Goal: Information Seeking & Learning: Learn about a topic

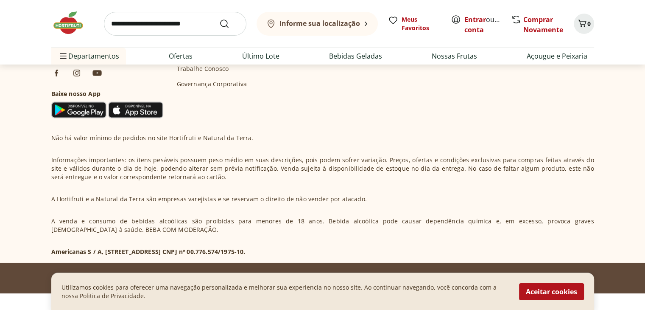
scroll to position [2874, 0]
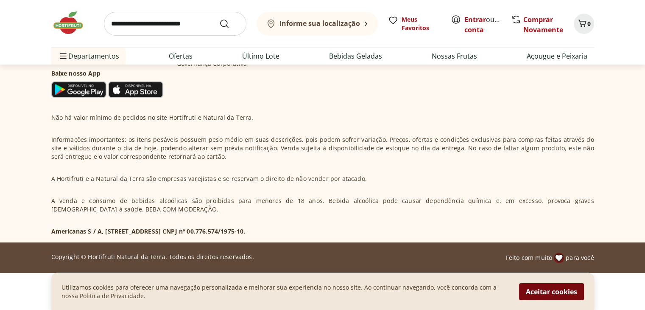
click at [531, 292] on button "Aceitar cookies" at bounding box center [551, 291] width 65 height 17
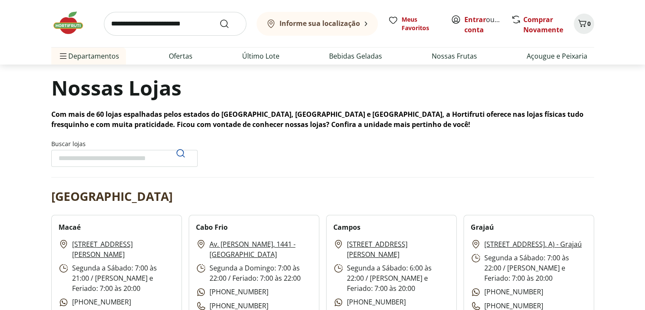
scroll to position [0, 0]
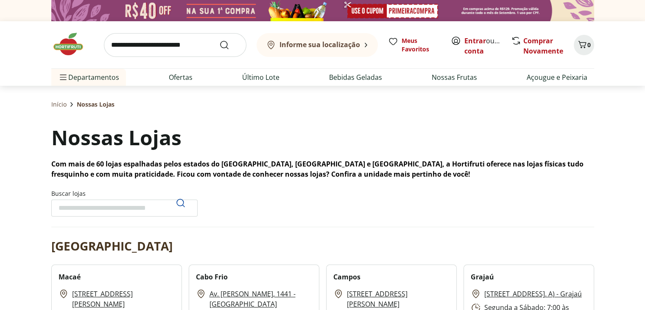
click at [95, 210] on input "Buscar lojas" at bounding box center [124, 207] width 146 height 17
type input "**********"
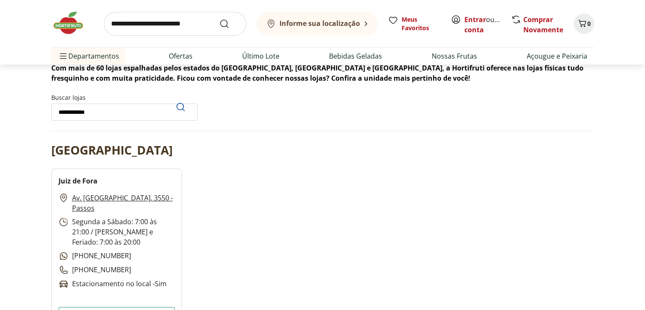
scroll to position [127, 0]
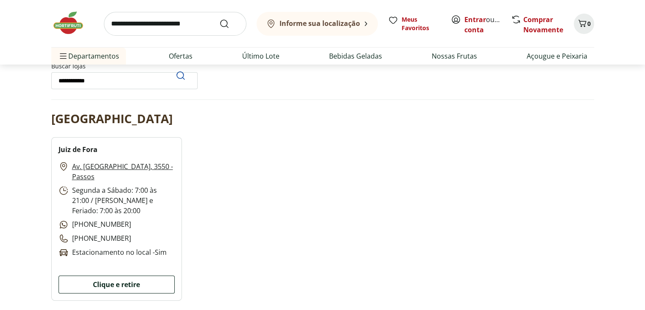
click at [110, 283] on button "Clique e retire" at bounding box center [117, 284] width 116 height 18
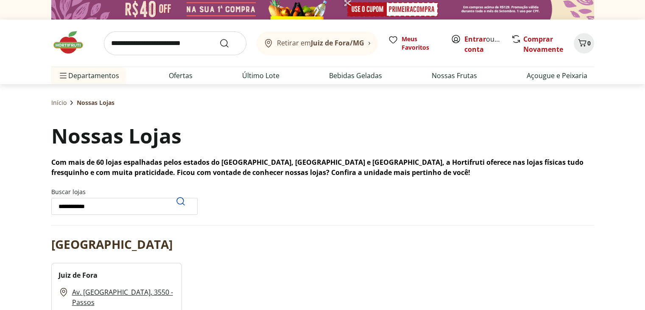
scroll to position [0, 0]
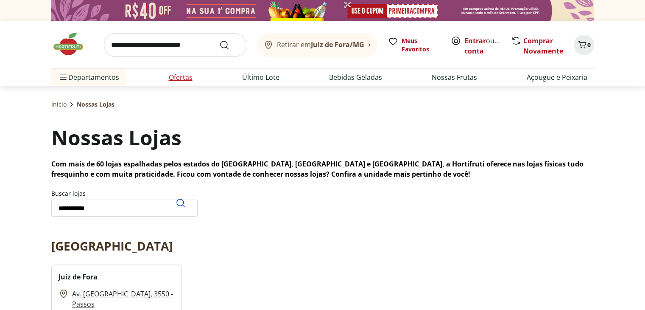
click at [185, 74] on link "Ofertas" at bounding box center [181, 77] width 24 height 10
select select "**********"
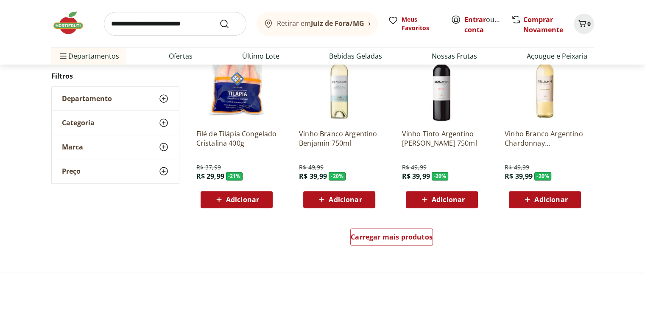
scroll to position [509, 0]
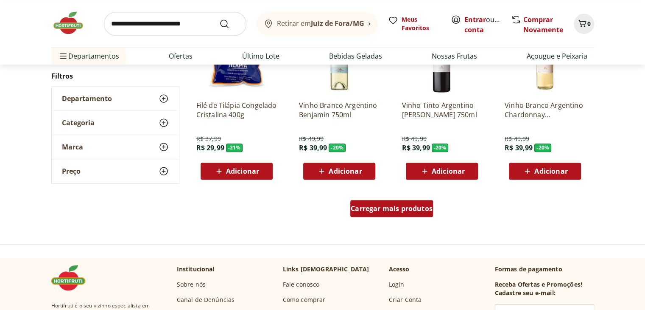
click at [396, 211] on span "Carregar mais produtos" at bounding box center [392, 208] width 82 height 7
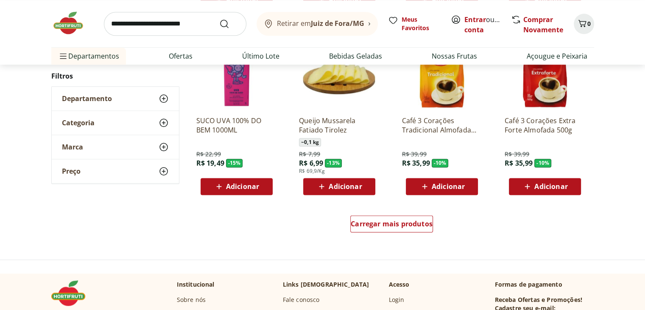
scroll to position [1061, 0]
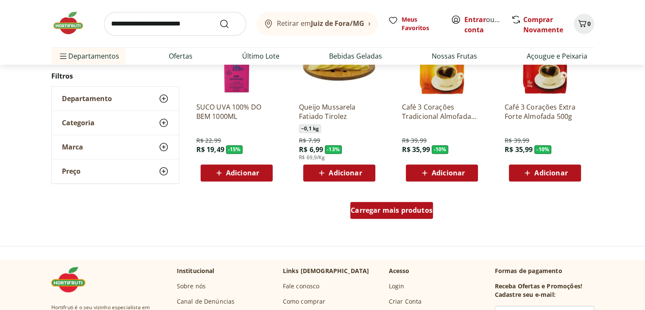
click at [381, 208] on span "Carregar mais produtos" at bounding box center [392, 210] width 82 height 7
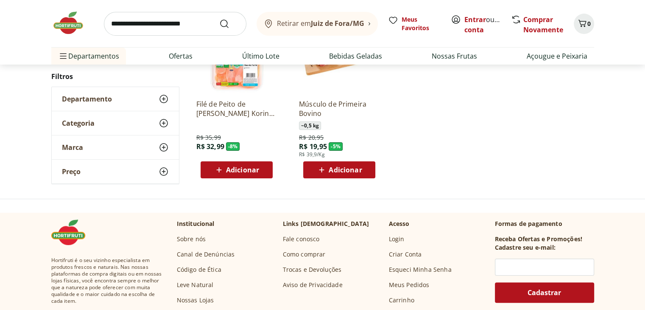
scroll to position [158, 0]
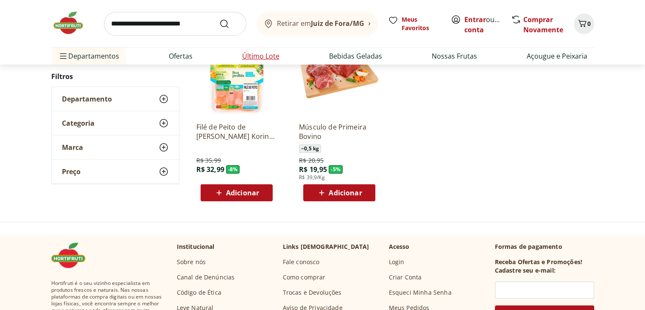
click at [265, 54] on link "Último Lote" at bounding box center [260, 56] width 37 height 10
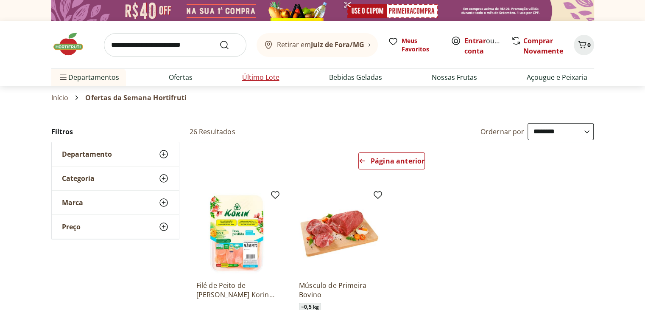
select select "**********"
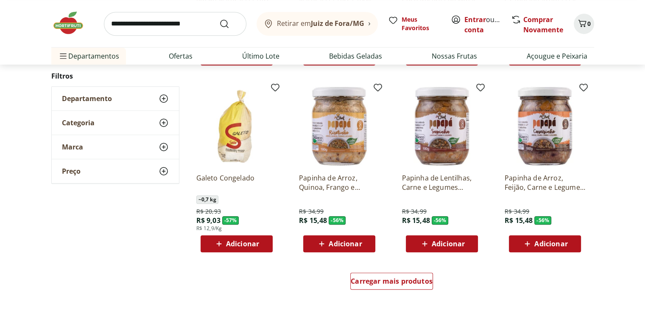
scroll to position [467, 0]
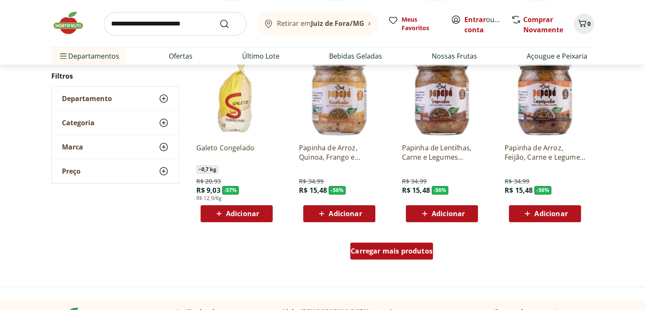
click at [390, 253] on span "Carregar mais produtos" at bounding box center [392, 250] width 82 height 7
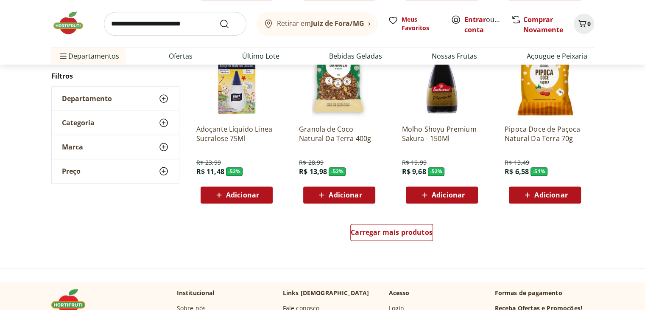
scroll to position [1061, 0]
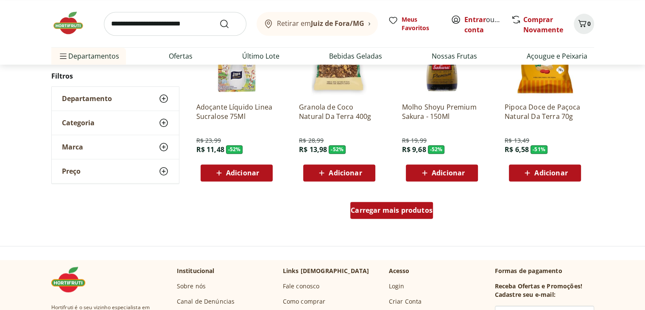
click at [415, 215] on div "Carregar mais produtos" at bounding box center [392, 210] width 83 height 17
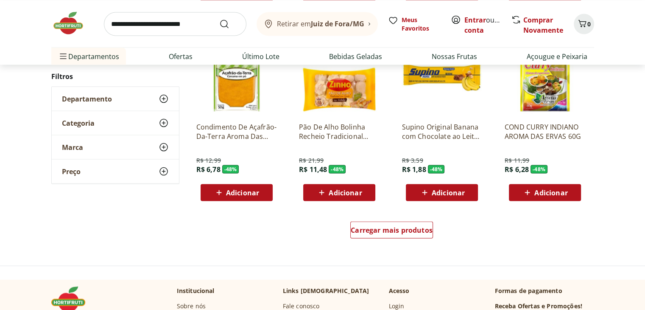
scroll to position [1613, 0]
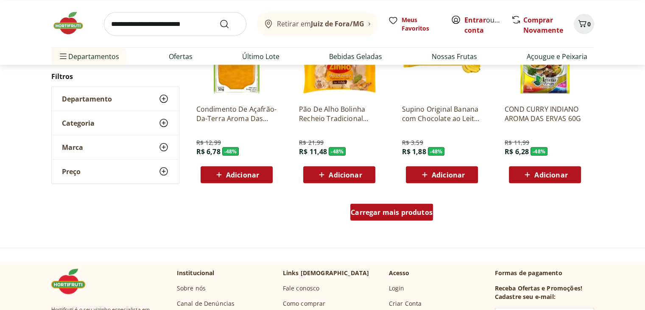
click at [415, 212] on span "Carregar mais produtos" at bounding box center [392, 211] width 82 height 7
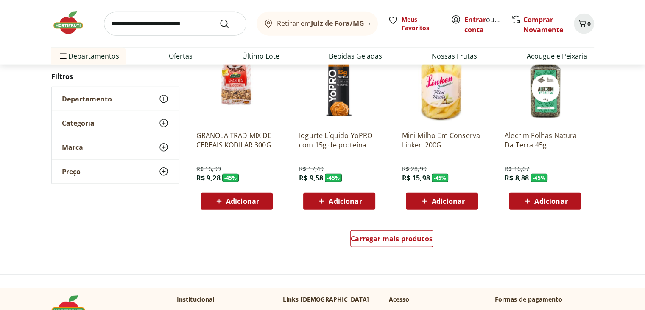
scroll to position [2207, 0]
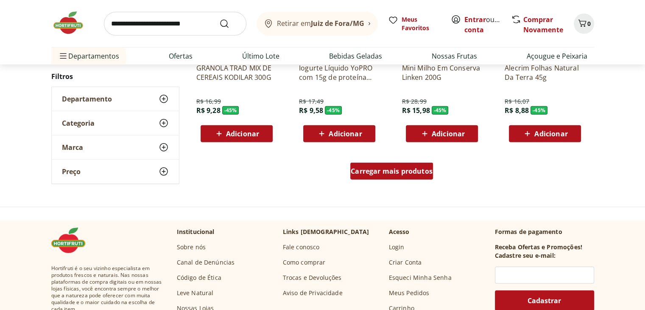
click at [396, 173] on span "Carregar mais produtos" at bounding box center [392, 171] width 82 height 7
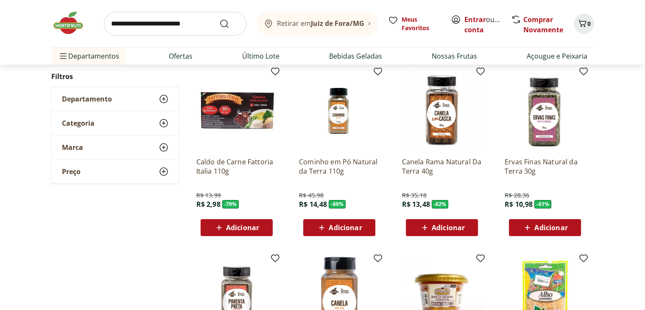
scroll to position [0, 0]
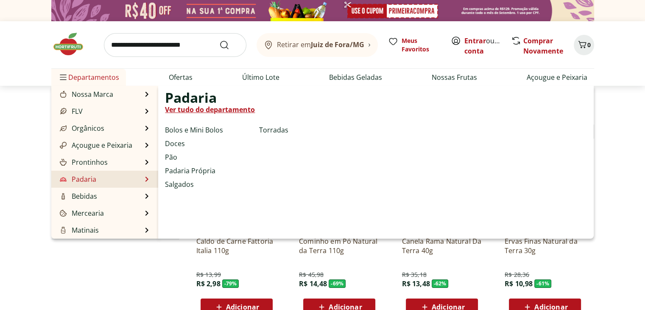
click at [87, 179] on link "Padaria" at bounding box center [77, 179] width 38 height 10
select select "**********"
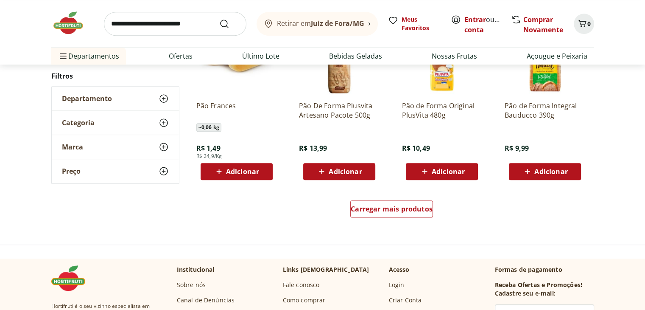
scroll to position [509, 0]
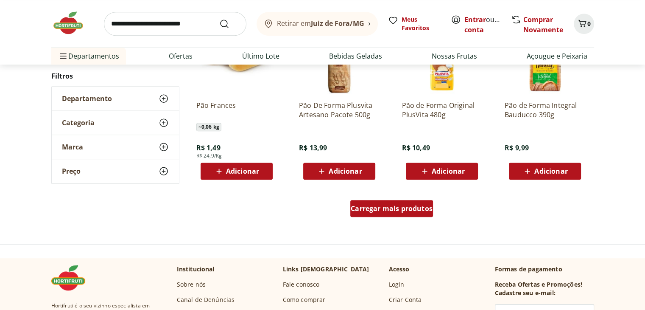
click at [413, 211] on span "Carregar mais produtos" at bounding box center [392, 208] width 82 height 7
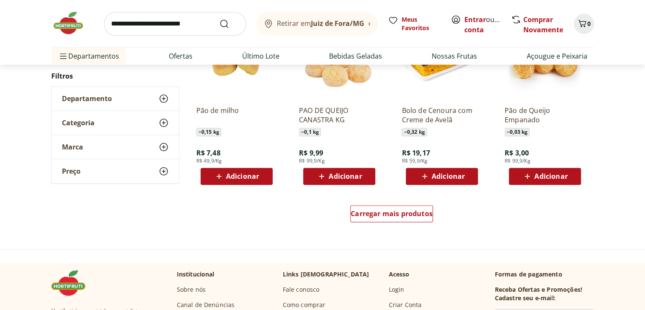
scroll to position [1061, 0]
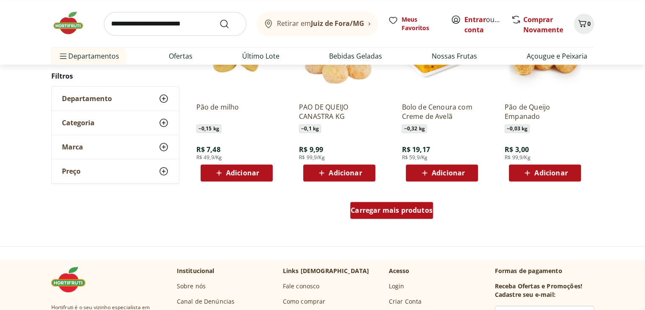
click at [395, 210] on span "Carregar mais produtos" at bounding box center [392, 210] width 82 height 7
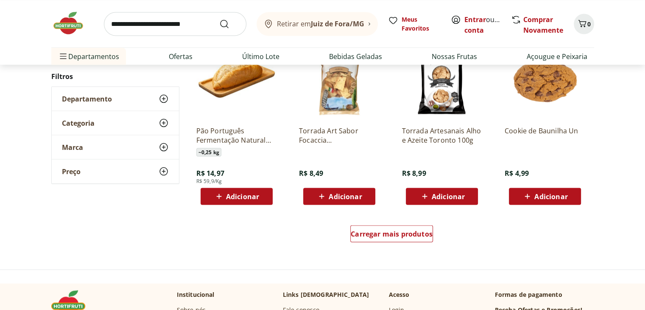
scroll to position [1613, 0]
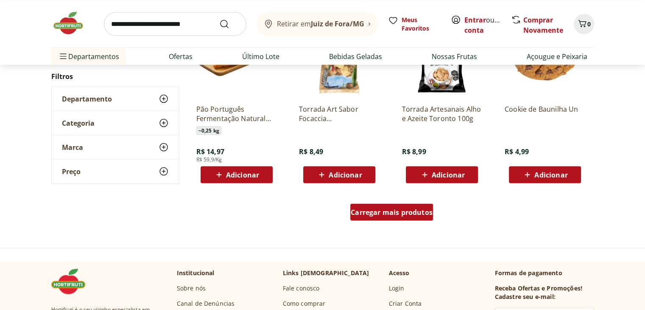
click at [377, 213] on span "Carregar mais produtos" at bounding box center [392, 211] width 82 height 7
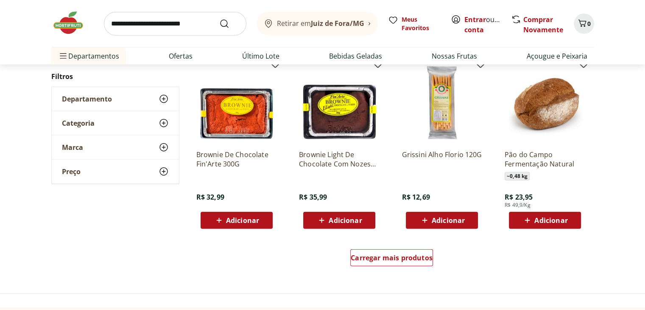
scroll to position [2122, 0]
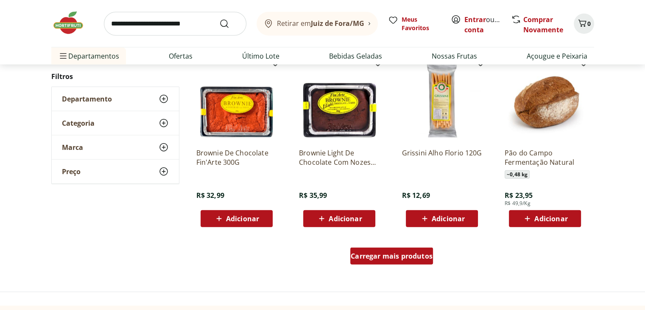
click at [368, 264] on div "Carregar mais produtos" at bounding box center [392, 255] width 83 height 17
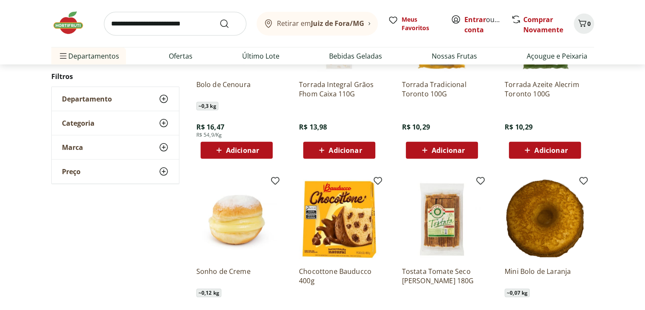
scroll to position [2376, 0]
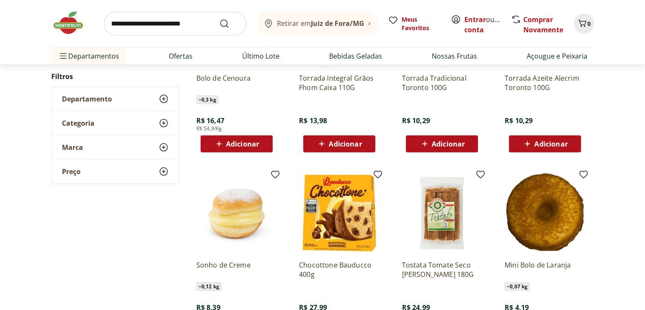
click at [196, 24] on input "search" at bounding box center [175, 24] width 143 height 24
type input "***"
click at [219, 19] on button "Submit Search" at bounding box center [229, 24] width 20 height 10
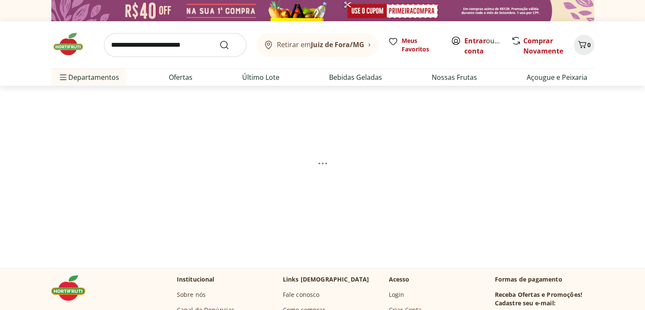
select select "**********"
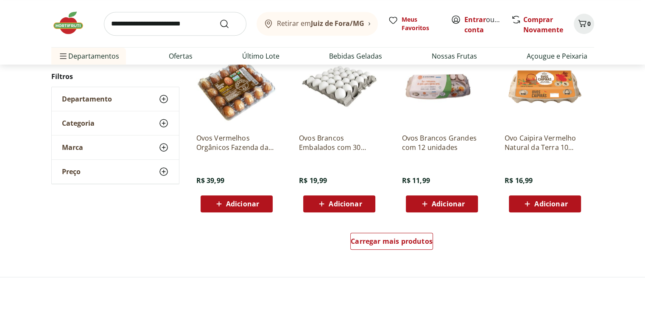
scroll to position [509, 0]
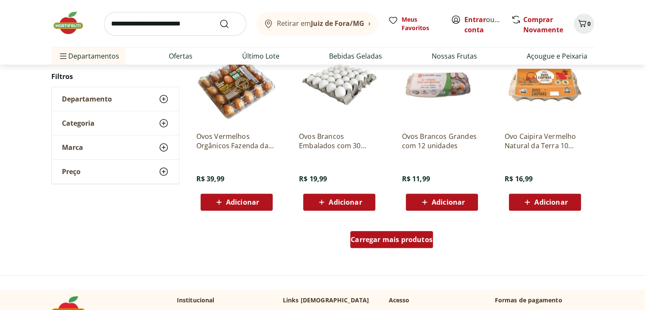
click at [392, 244] on div "Carregar mais produtos" at bounding box center [392, 239] width 83 height 17
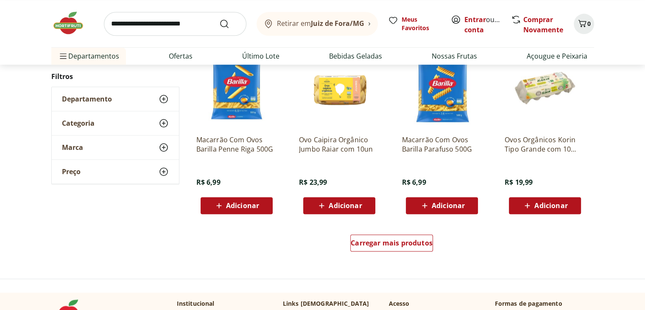
scroll to position [1061, 0]
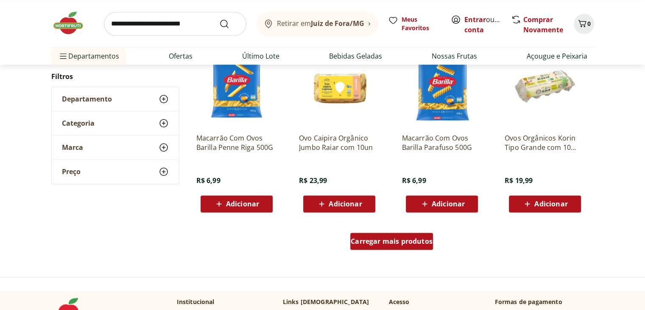
click at [367, 238] on span "Carregar mais produtos" at bounding box center [392, 241] width 82 height 7
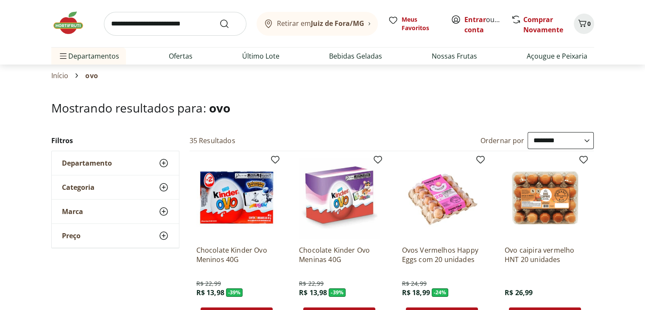
scroll to position [0, 0]
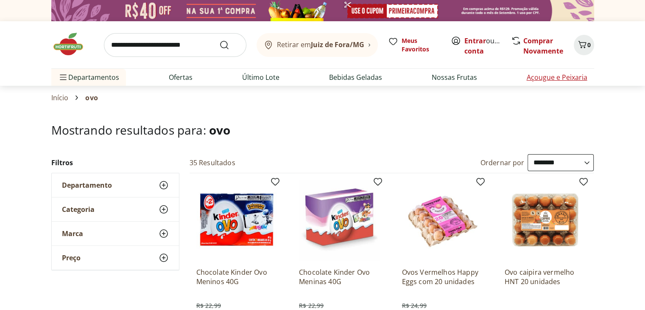
click at [547, 75] on link "Açougue e Peixaria" at bounding box center [557, 77] width 61 height 10
select select "**********"
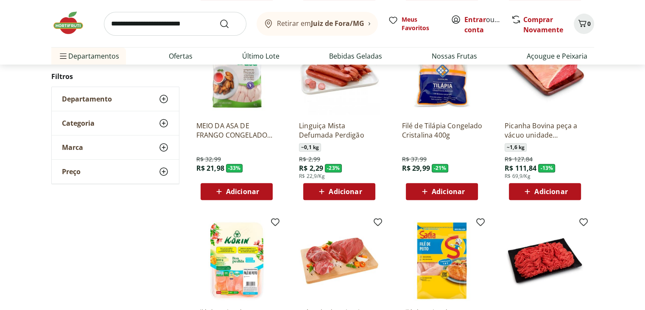
scroll to position [297, 0]
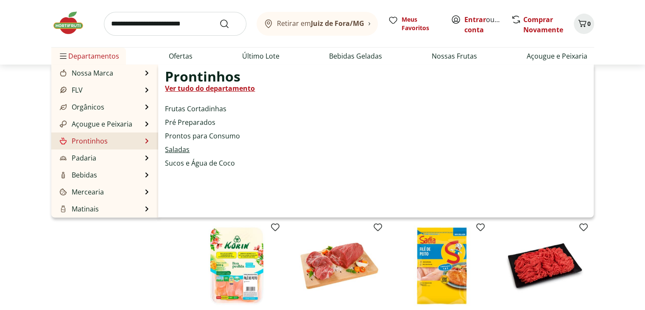
click at [188, 151] on link "Saladas" at bounding box center [177, 149] width 25 height 10
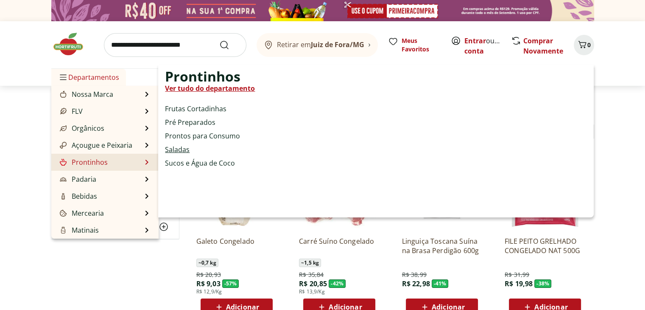
select select "**********"
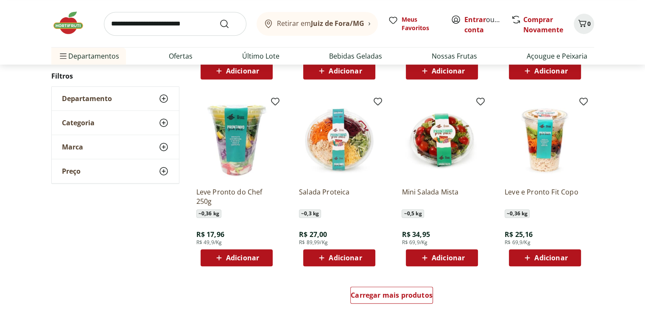
scroll to position [424, 0]
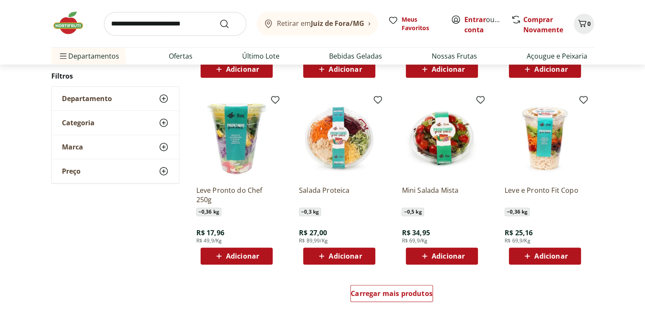
click at [342, 155] on img at bounding box center [339, 138] width 81 height 81
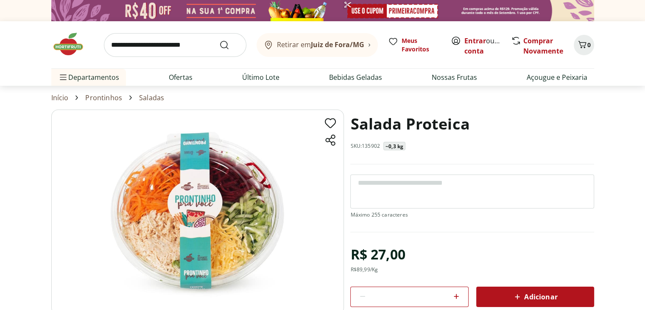
select select "**********"
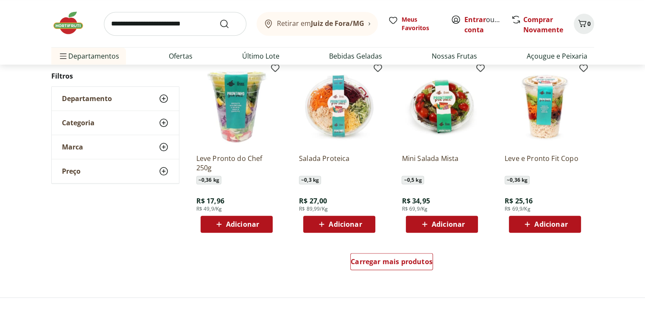
scroll to position [806, 0]
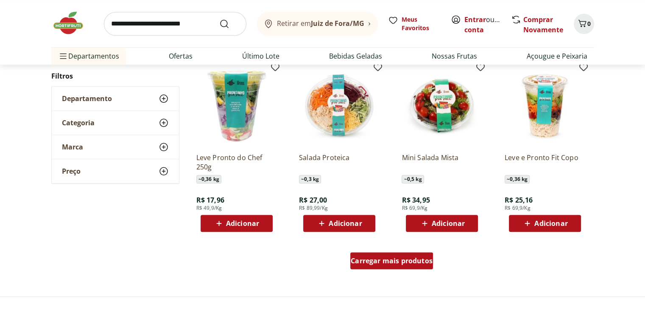
click at [375, 267] on div "Carregar mais produtos" at bounding box center [392, 260] width 83 height 17
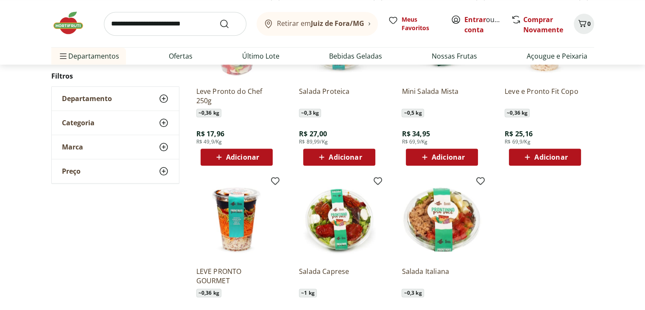
scroll to position [33, 0]
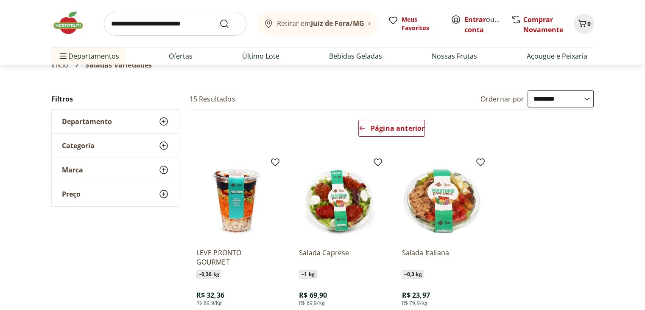
click at [344, 203] on img at bounding box center [339, 200] width 81 height 81
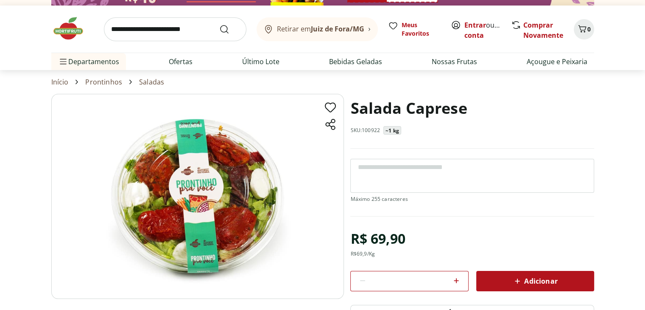
scroll to position [42, 0]
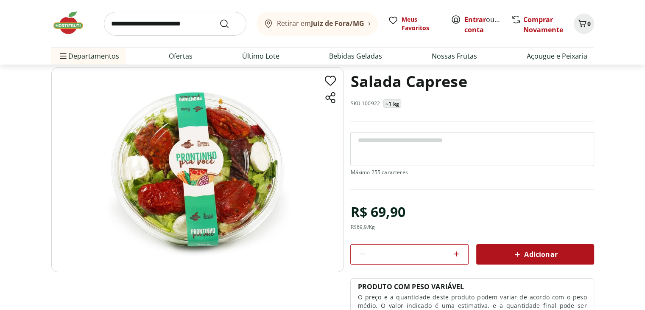
drag, startPoint x: 191, startPoint y: 165, endPoint x: 171, endPoint y: 174, distance: 21.8
click at [171, 174] on img at bounding box center [197, 169] width 293 height 205
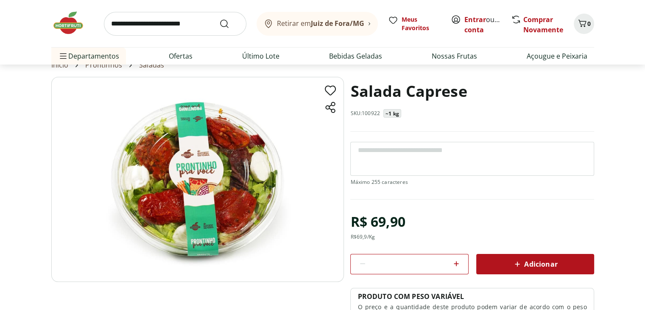
select select "**********"
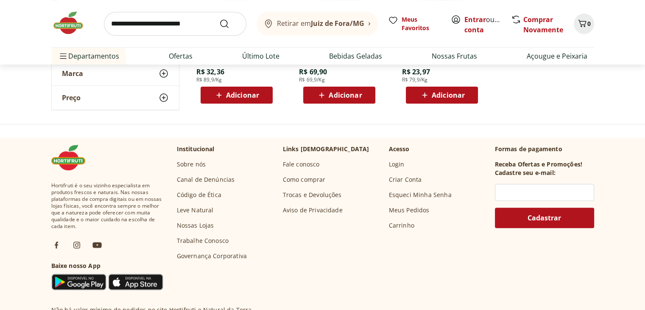
scroll to position [255, 0]
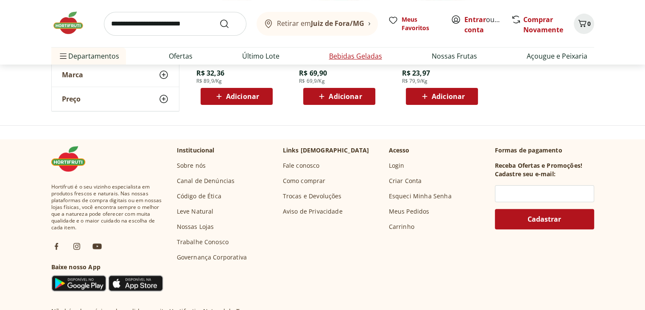
click at [369, 59] on link "Bebidas Geladas" at bounding box center [355, 56] width 53 height 10
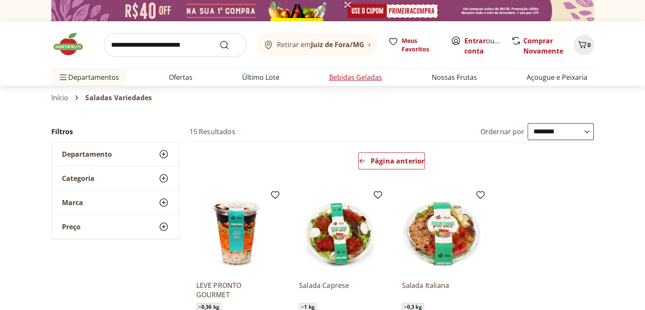
select select "**********"
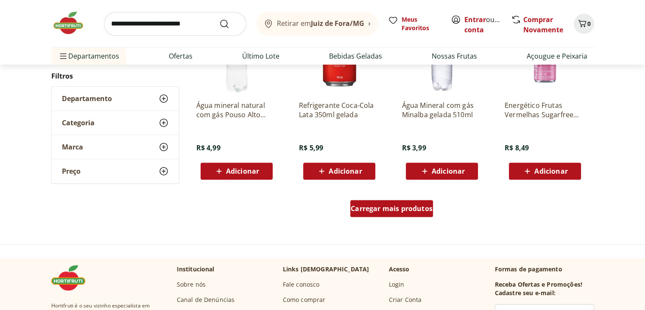
click at [407, 205] on span "Carregar mais produtos" at bounding box center [392, 208] width 82 height 7
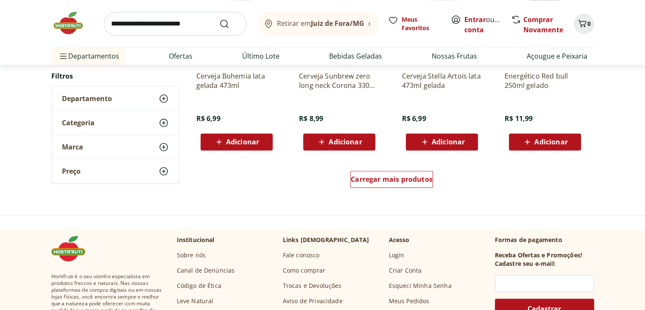
scroll to position [1103, 0]
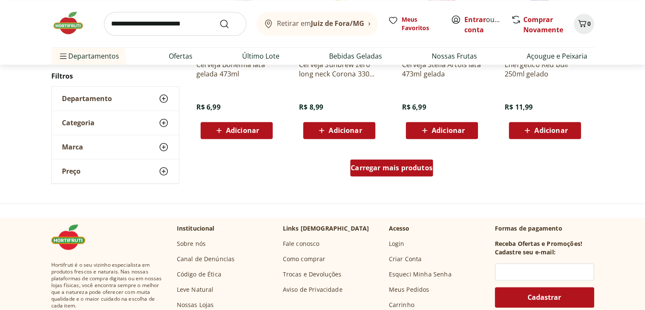
click at [395, 168] on span "Carregar mais produtos" at bounding box center [392, 167] width 82 height 7
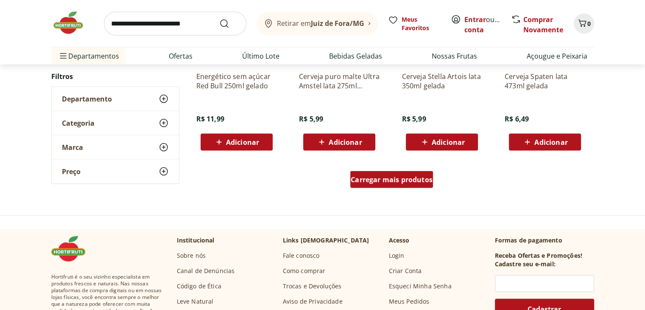
scroll to position [1655, 0]
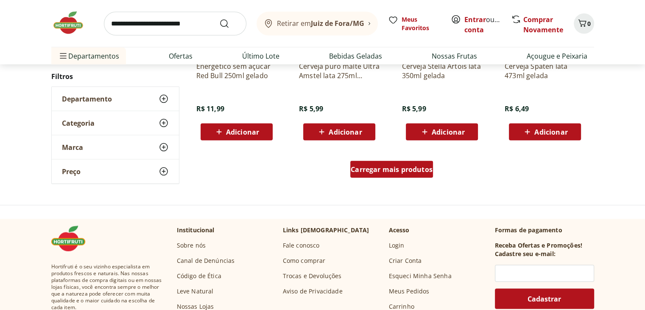
click at [405, 173] on span "Carregar mais produtos" at bounding box center [392, 169] width 82 height 7
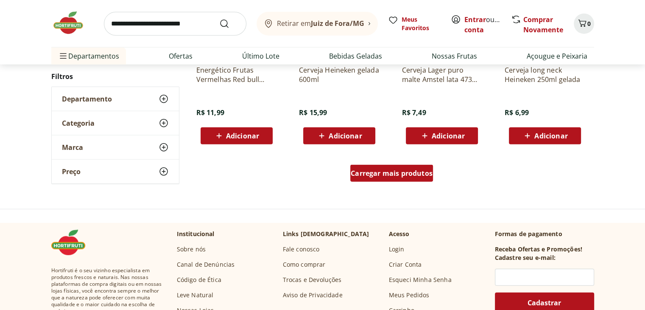
scroll to position [2207, 0]
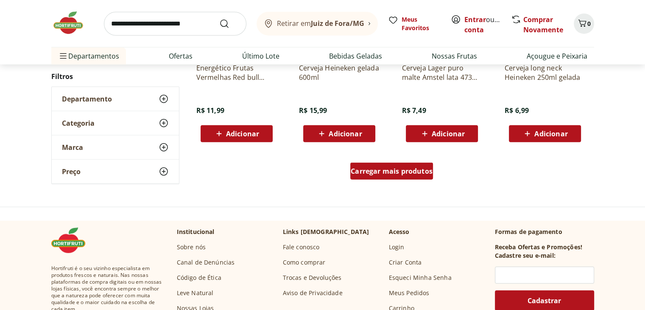
click at [406, 174] on span "Carregar mais produtos" at bounding box center [392, 171] width 82 height 7
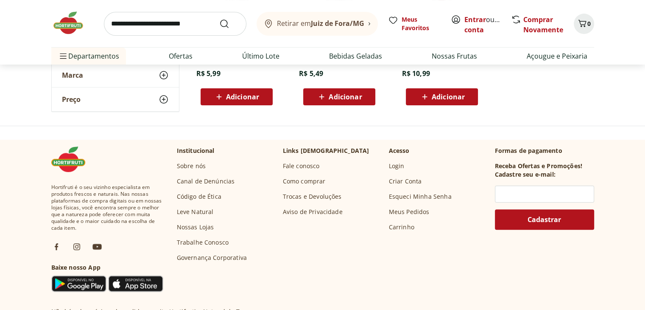
scroll to position [255, 0]
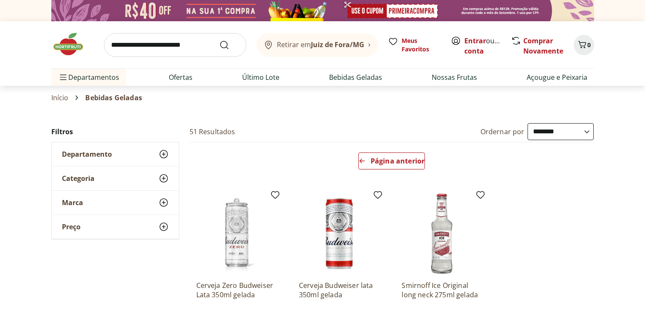
select select "**********"
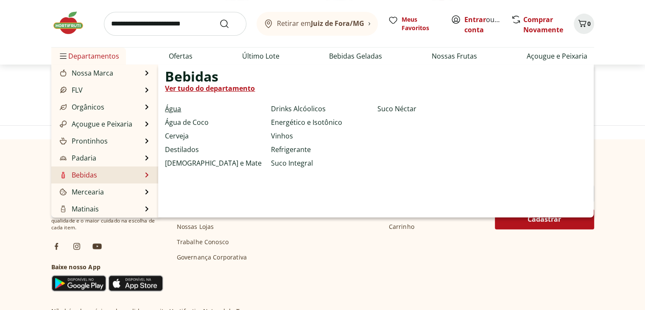
click at [177, 106] on link "Água" at bounding box center [173, 109] width 16 height 10
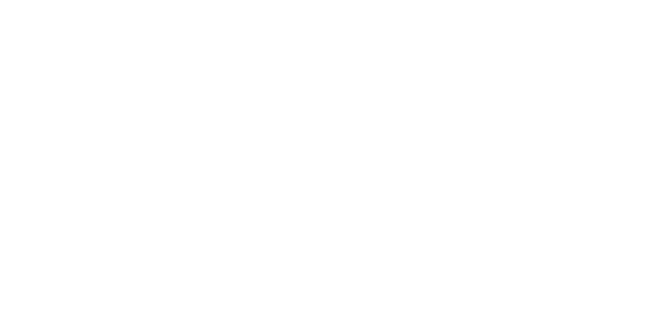
select select "**********"
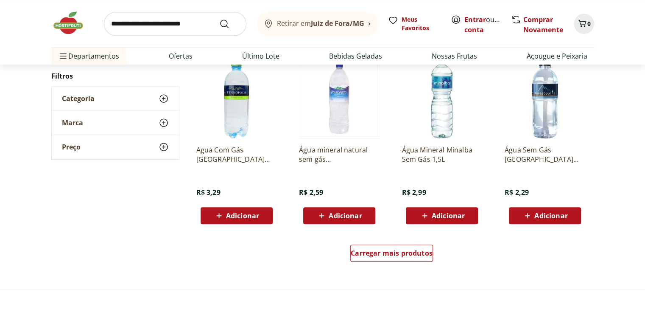
scroll to position [467, 0]
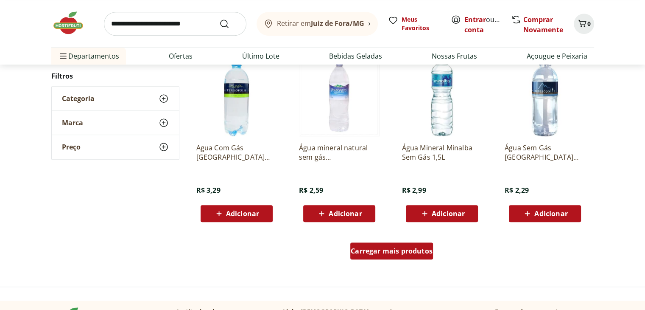
click at [397, 249] on span "Carregar mais produtos" at bounding box center [392, 250] width 82 height 7
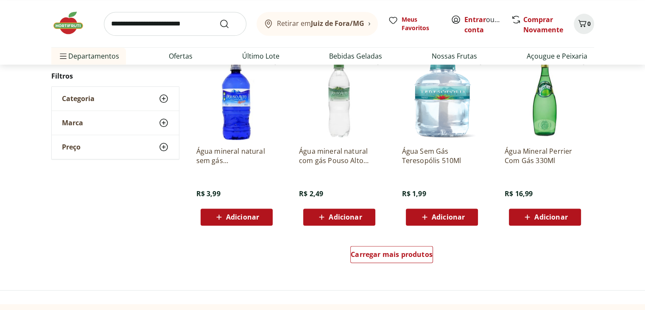
scroll to position [1018, 0]
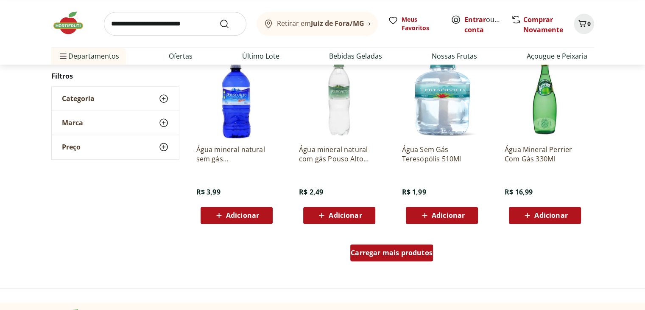
click at [411, 253] on span "Carregar mais produtos" at bounding box center [392, 252] width 82 height 7
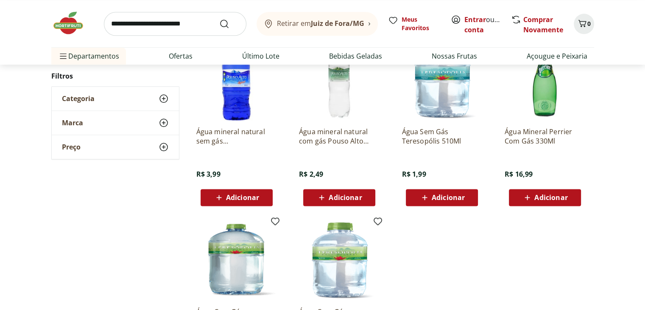
scroll to position [0, 0]
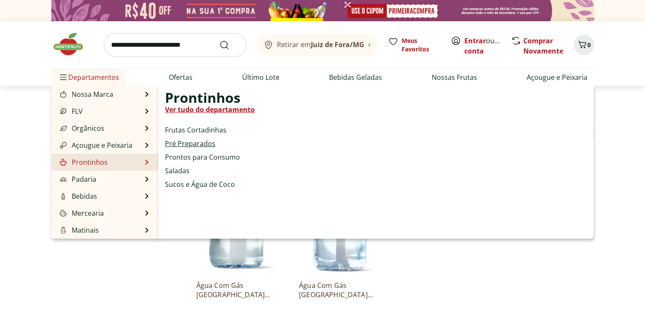
click at [180, 145] on link "Pré Preparados" at bounding box center [190, 143] width 50 height 10
select select "**********"
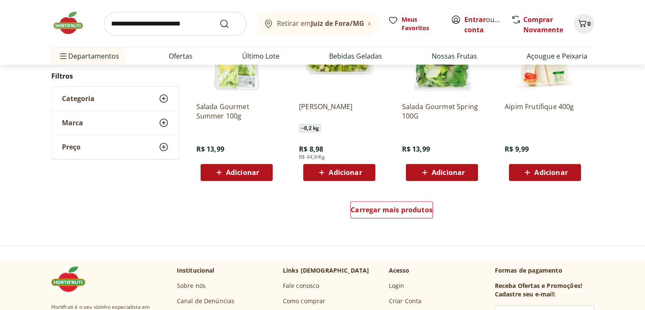
scroll to position [509, 0]
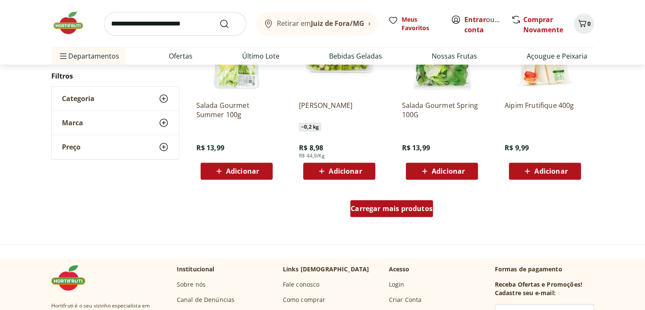
click at [405, 208] on span "Carregar mais produtos" at bounding box center [392, 208] width 82 height 7
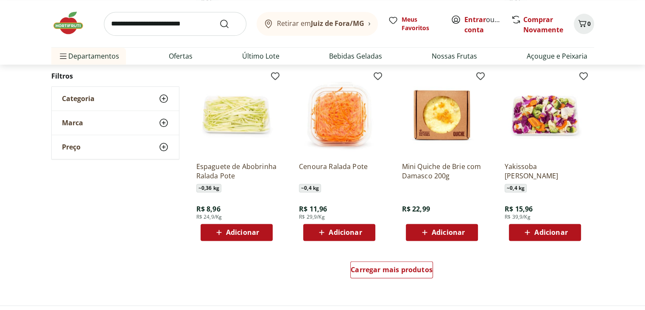
scroll to position [1018, 0]
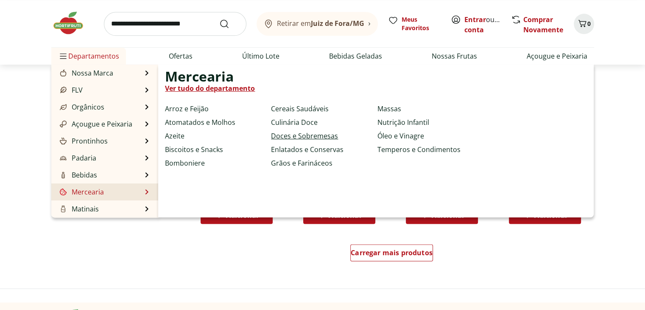
click at [302, 138] on link "Doces e Sobremesas" at bounding box center [304, 136] width 67 height 10
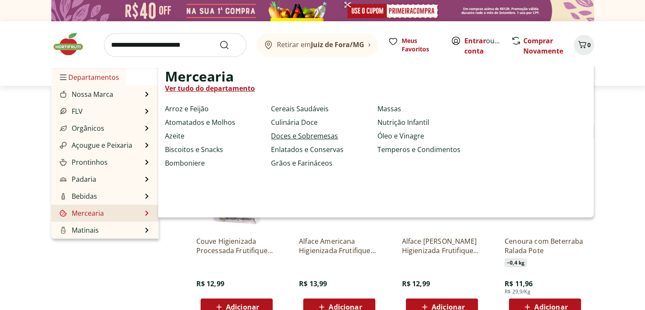
select select "**********"
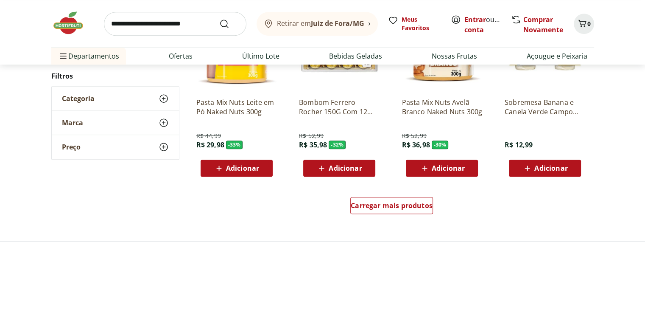
scroll to position [552, 0]
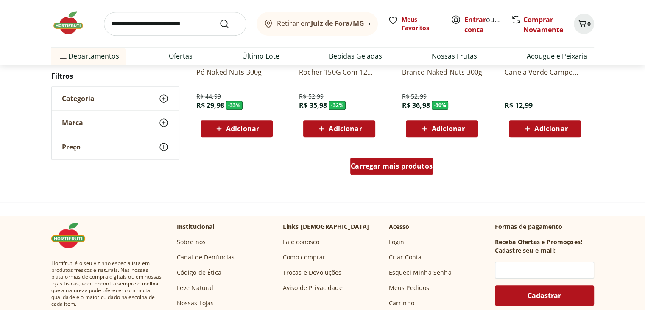
click at [378, 166] on span "Carregar mais produtos" at bounding box center [392, 166] width 82 height 7
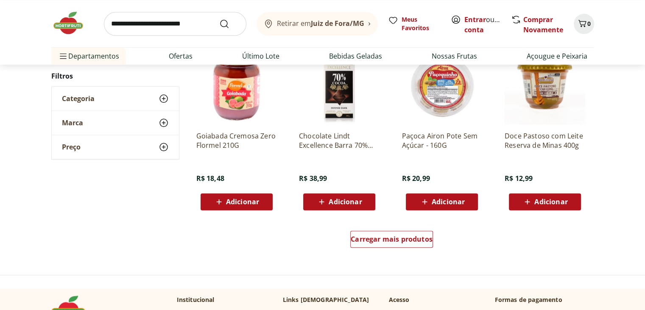
scroll to position [1061, 0]
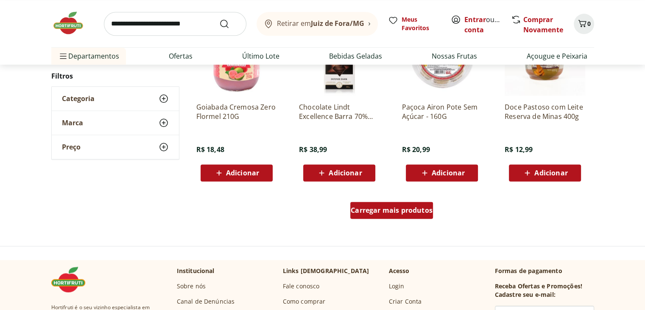
click at [375, 207] on span "Carregar mais produtos" at bounding box center [392, 210] width 82 height 7
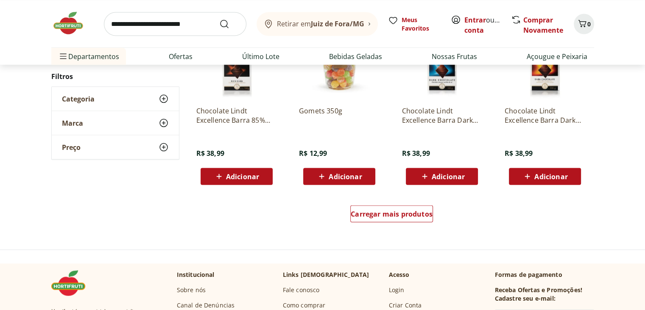
scroll to position [1613, 0]
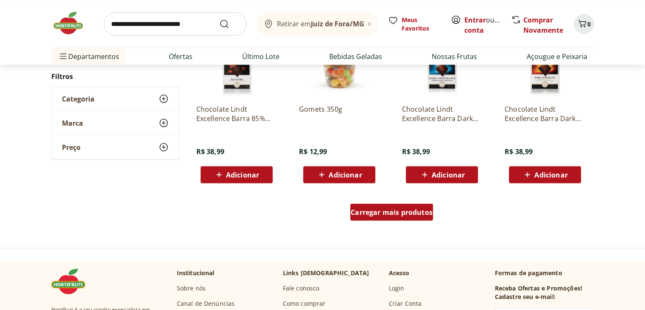
click at [374, 209] on span "Carregar mais produtos" at bounding box center [392, 211] width 82 height 7
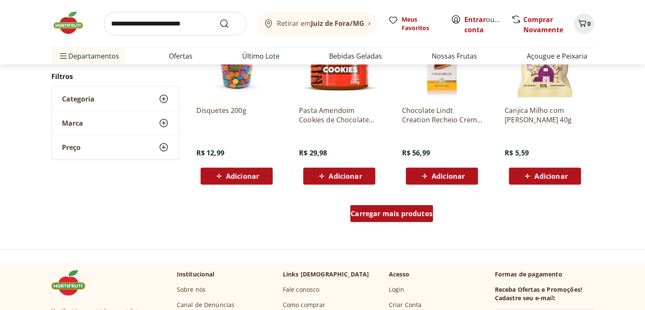
click at [376, 208] on div "Carregar mais produtos" at bounding box center [392, 213] width 83 height 17
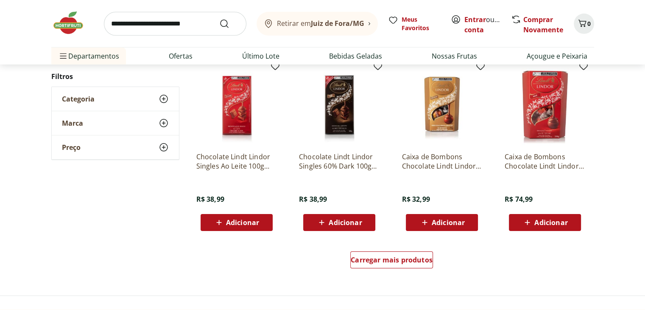
scroll to position [2673, 0]
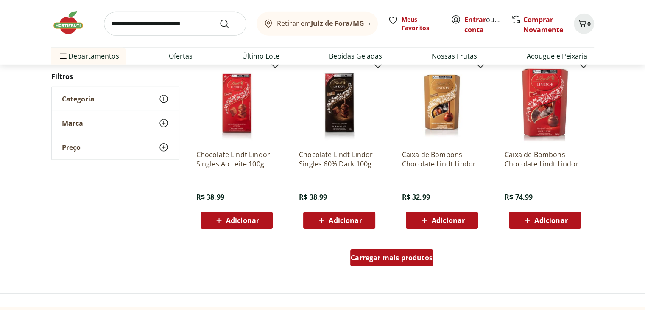
click at [392, 254] on span "Carregar mais produtos" at bounding box center [392, 257] width 82 height 7
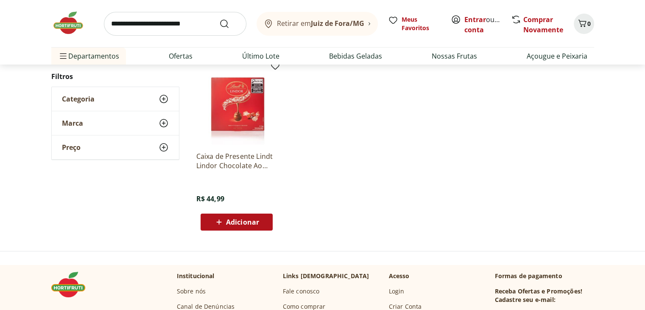
scroll to position [3310, 0]
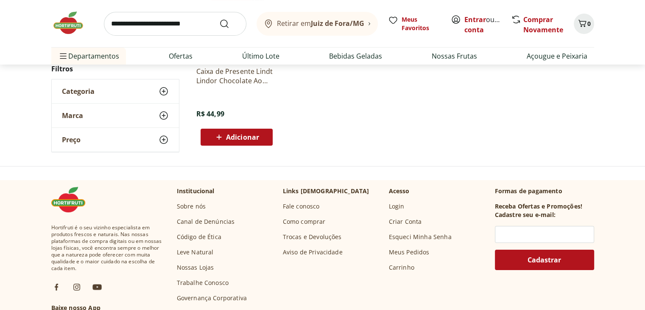
click at [157, 18] on input "search" at bounding box center [175, 24] width 143 height 24
type input "*******"
click at [219, 19] on button "Submit Search" at bounding box center [229, 24] width 20 height 10
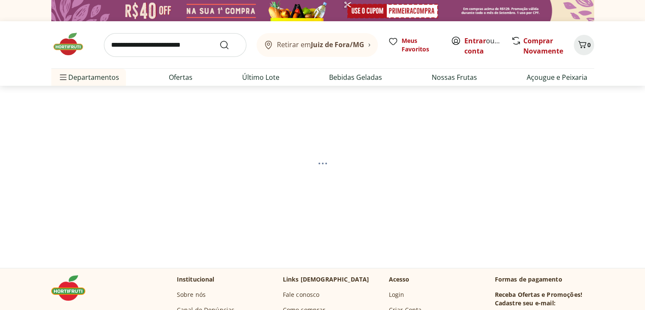
select select "**********"
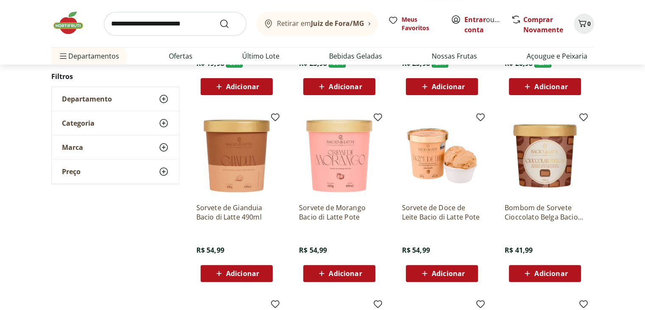
scroll to position [255, 0]
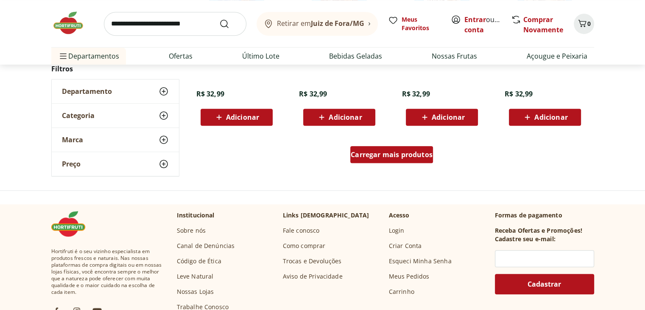
click at [399, 163] on link "Carregar mais produtos" at bounding box center [392, 156] width 83 height 20
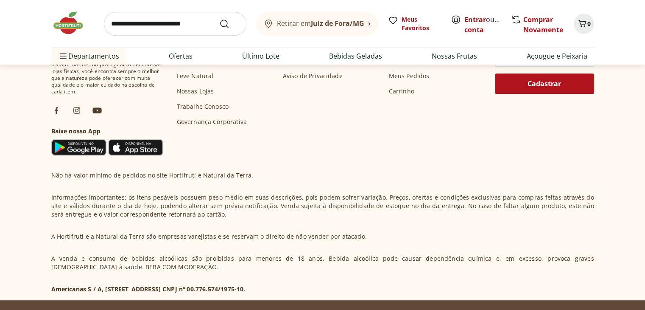
scroll to position [424, 0]
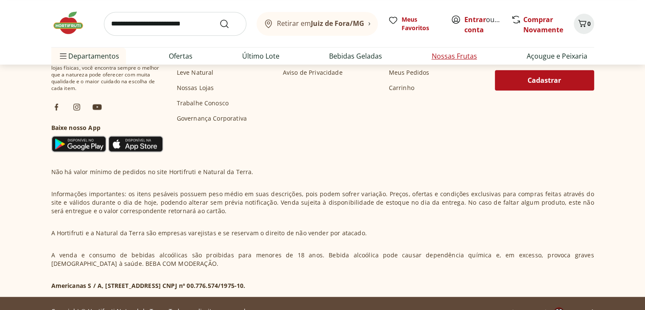
click at [458, 52] on link "Nossas Frutas" at bounding box center [454, 56] width 45 height 10
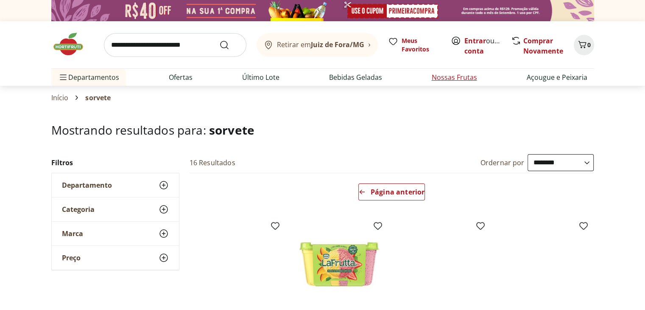
select select "**********"
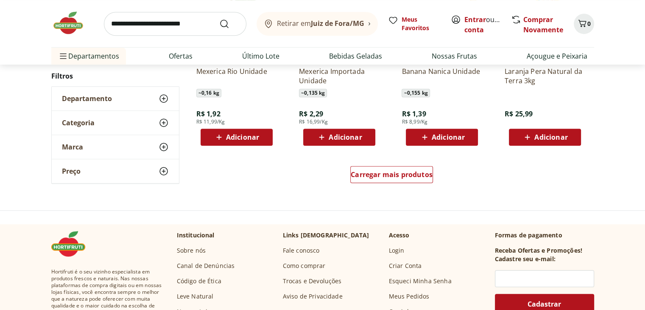
scroll to position [552, 0]
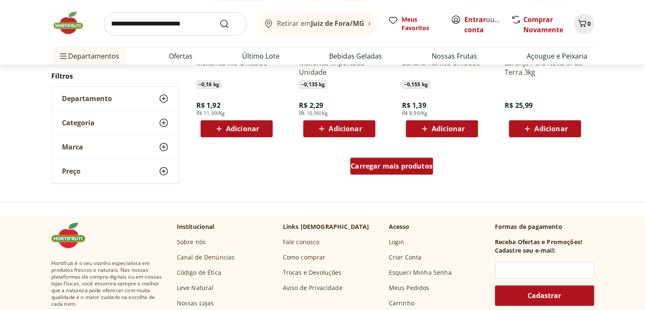
click at [392, 168] on span "Carregar mais produtos" at bounding box center [392, 166] width 82 height 7
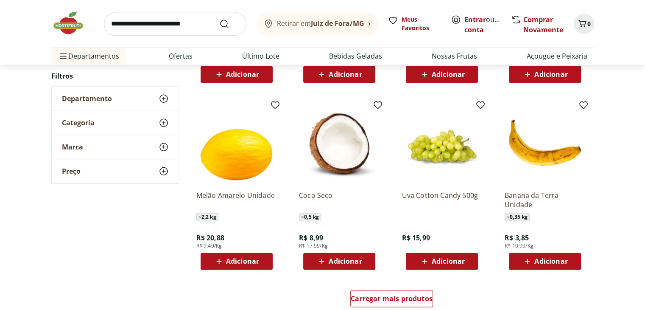
scroll to position [976, 0]
